Goal: Task Accomplishment & Management: Manage account settings

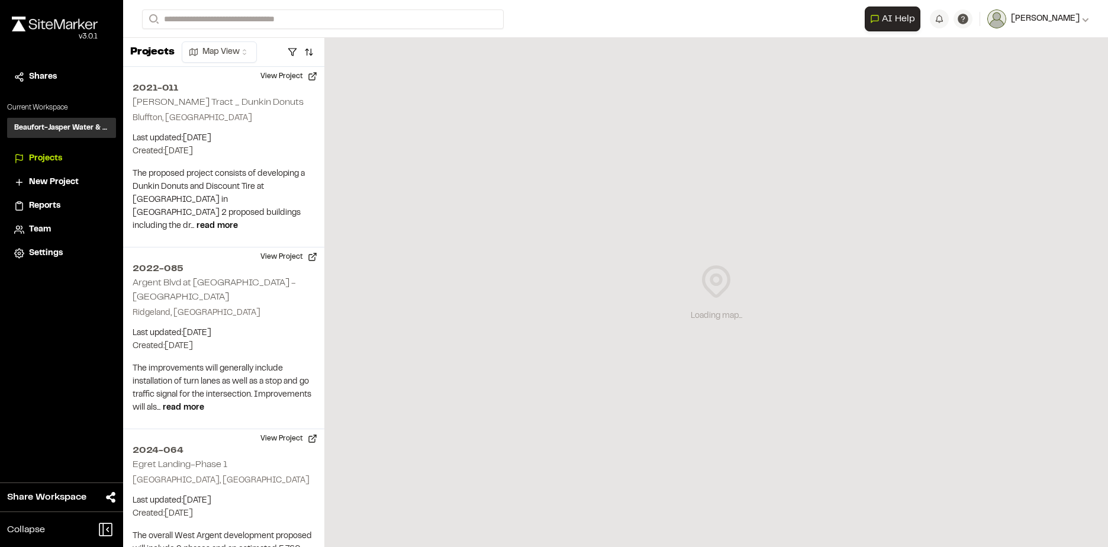
click at [1064, 15] on span "[PERSON_NAME]" at bounding box center [1045, 18] width 69 height 13
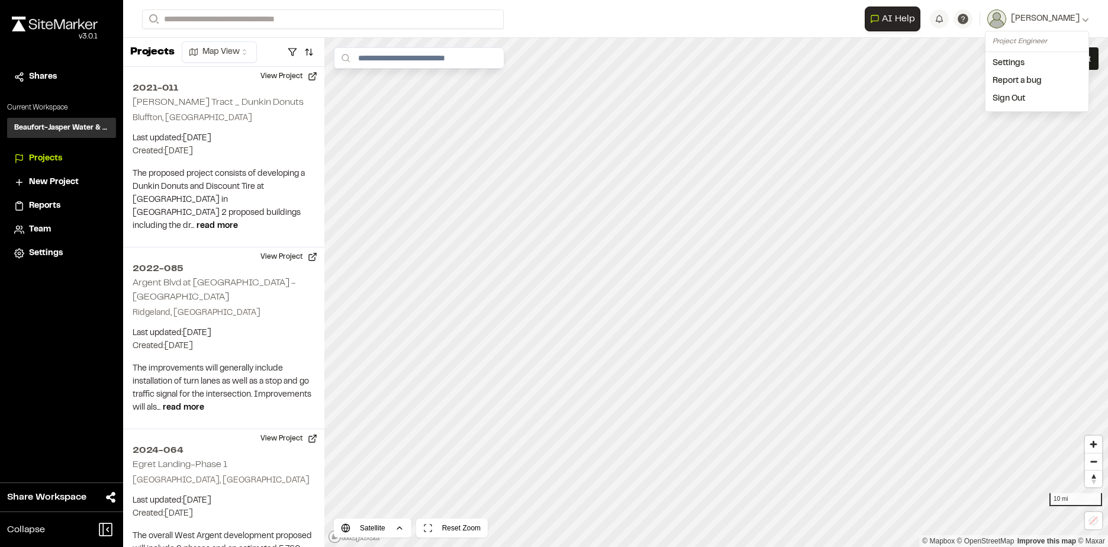
click at [1015, 96] on link "Sign Out" at bounding box center [1037, 99] width 103 height 18
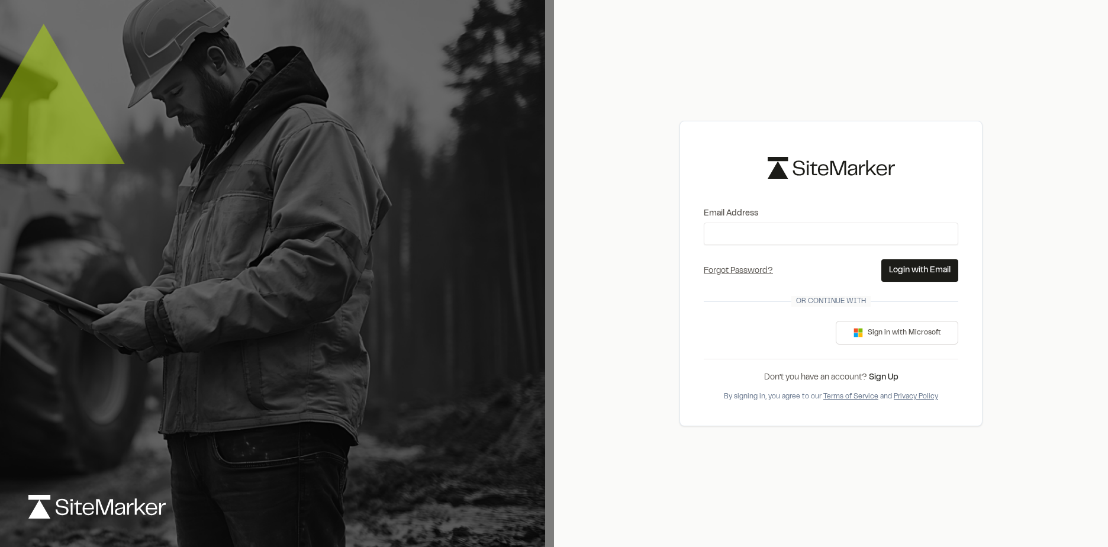
click at [634, 189] on div "Email Address Forgot Password? Forgot Password Send Reset Link Please type your…" at bounding box center [831, 273] width 554 height 547
click at [755, 233] on input "Email Address" at bounding box center [831, 234] width 255 height 22
type input "**********"
click at [915, 273] on button "Login with Email" at bounding box center [919, 270] width 77 height 22
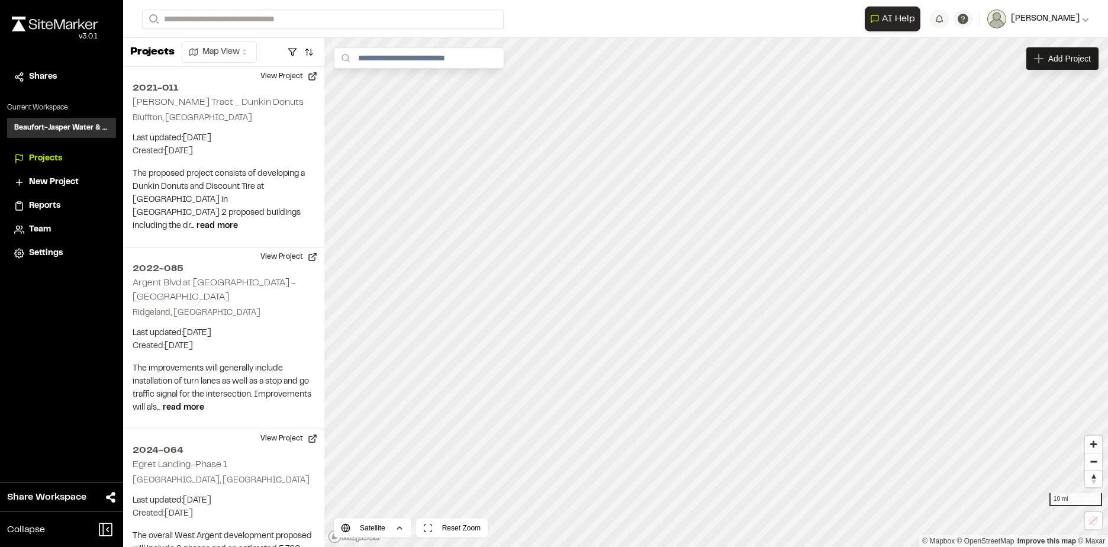
click at [1029, 19] on span "[PERSON_NAME]" at bounding box center [1045, 18] width 69 height 13
click at [1014, 98] on link "Sign Out" at bounding box center [1037, 99] width 103 height 18
